Goal: Navigation & Orientation: Find specific page/section

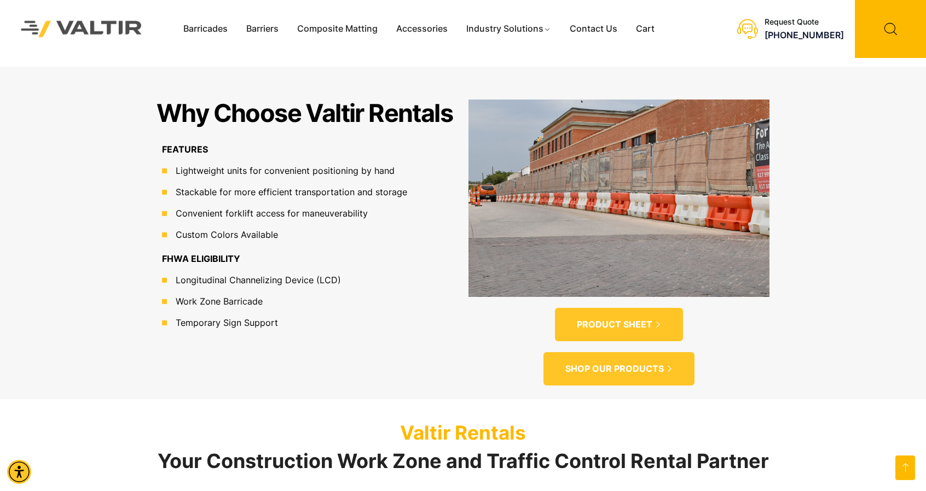
scroll to position [555, 0]
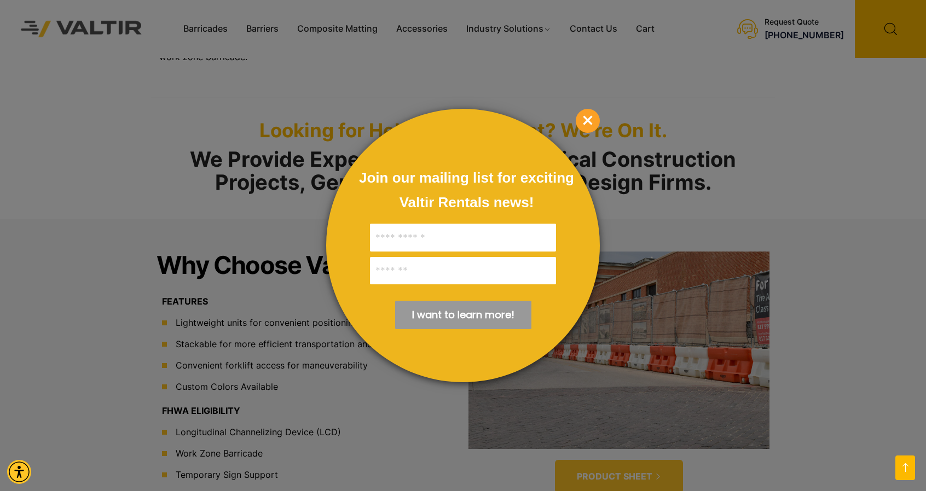
click at [592, 122] on span "×" at bounding box center [588, 121] width 24 height 24
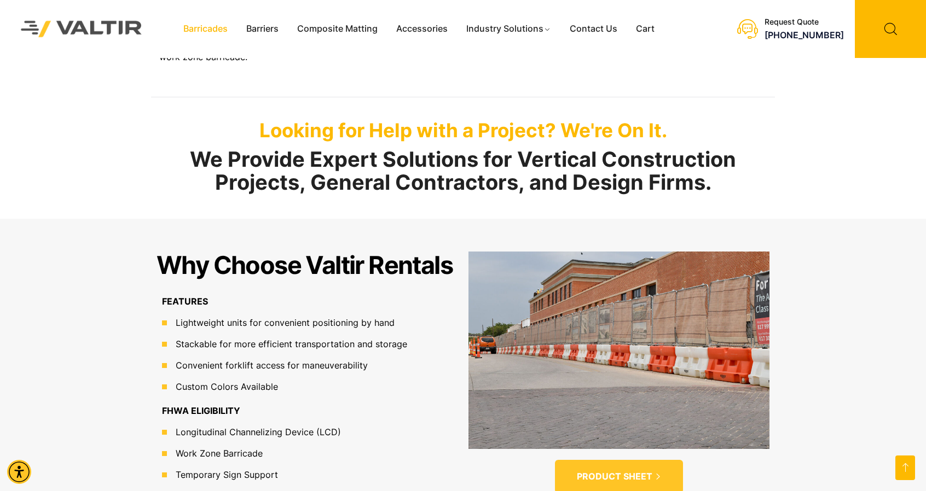
click at [212, 34] on link "Barricades" at bounding box center [205, 29] width 63 height 16
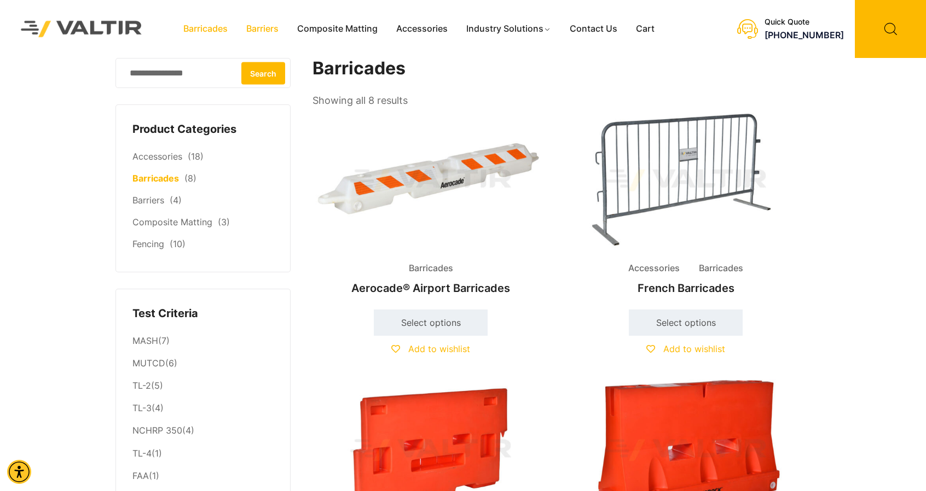
click at [269, 31] on link "Barriers" at bounding box center [262, 29] width 51 height 16
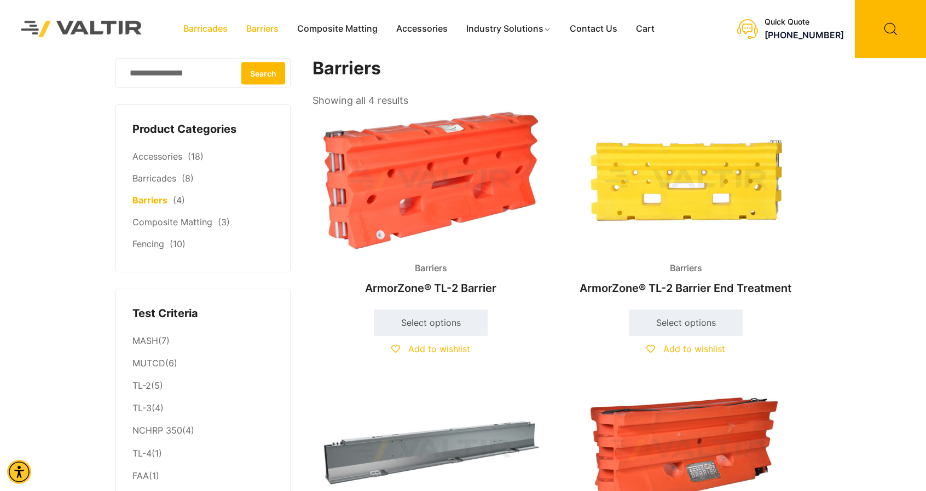
click at [216, 30] on link "Barricades" at bounding box center [205, 29] width 63 height 16
